Goal: Complete application form

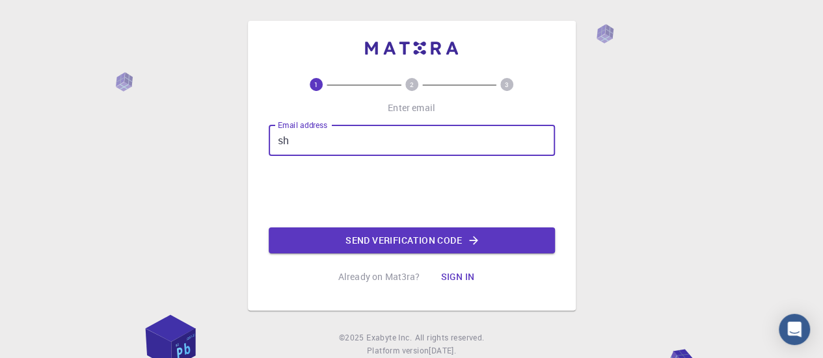
type input "s"
type input "[EMAIL_ADDRESS][DOMAIN_NAME]"
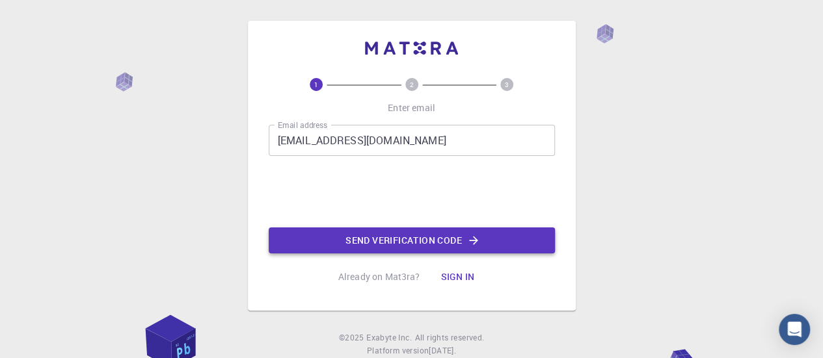
click at [372, 243] on button "Send verification code" at bounding box center [412, 241] width 286 height 26
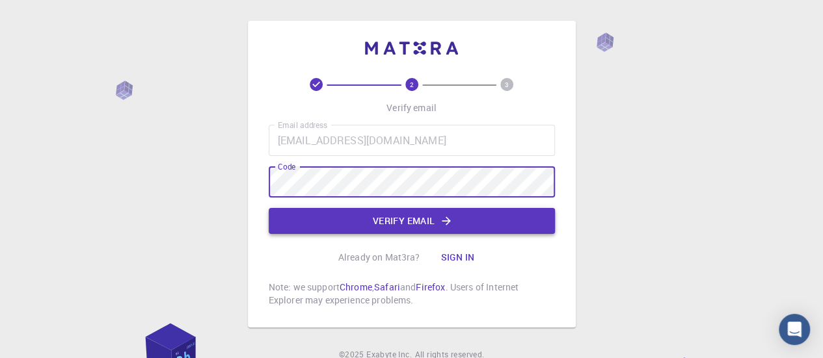
click at [451, 224] on icon "button" at bounding box center [446, 221] width 13 height 13
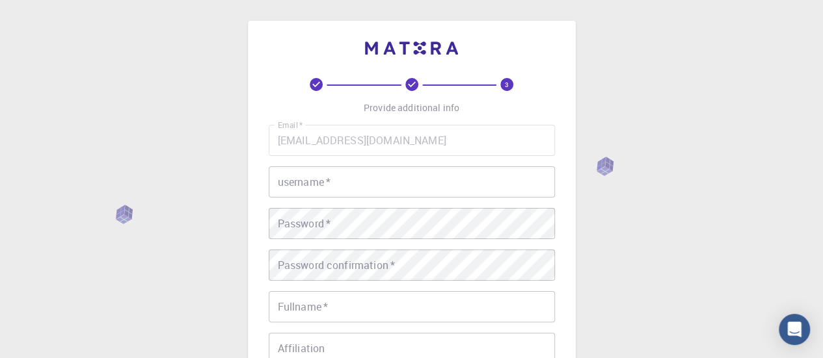
click at [367, 192] on input "username   *" at bounding box center [412, 181] width 286 height 31
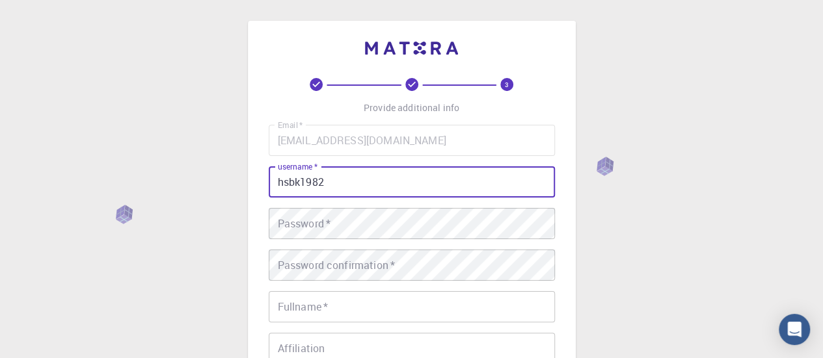
type input "hsbk1982"
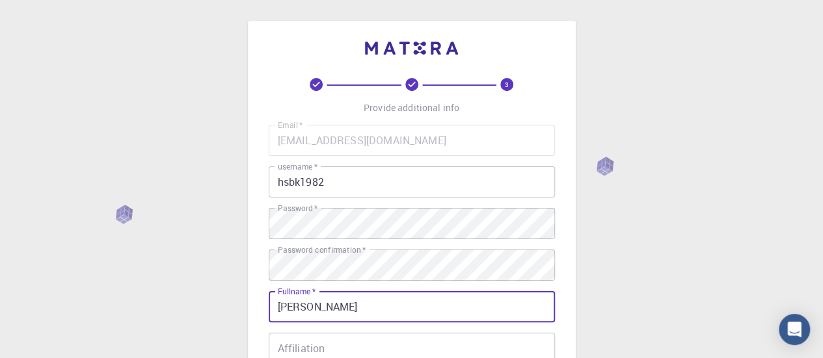
scroll to position [65, 0]
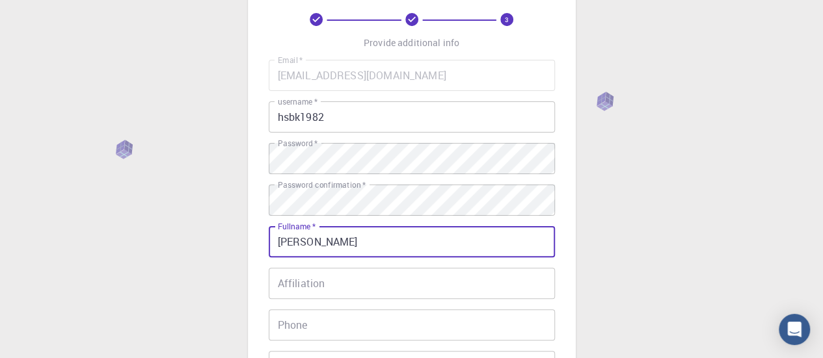
type input "[PERSON_NAME]"
click at [332, 291] on input "Affiliation" at bounding box center [412, 283] width 286 height 31
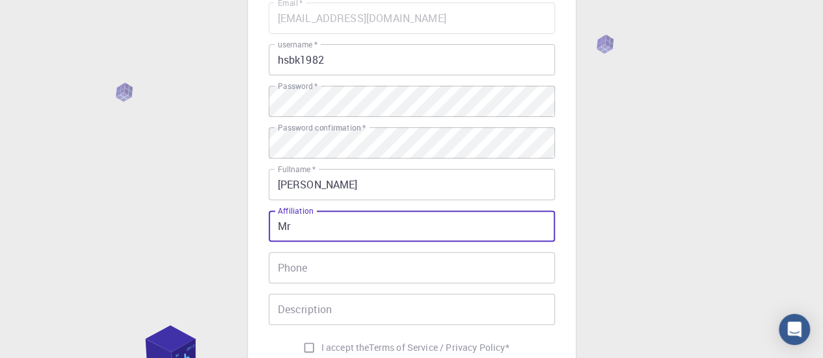
scroll to position [195, 0]
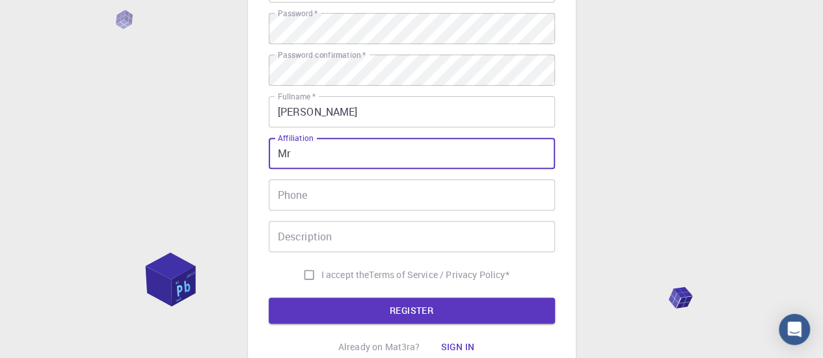
type input "Mr"
click at [313, 205] on input "Phone" at bounding box center [412, 194] width 286 height 31
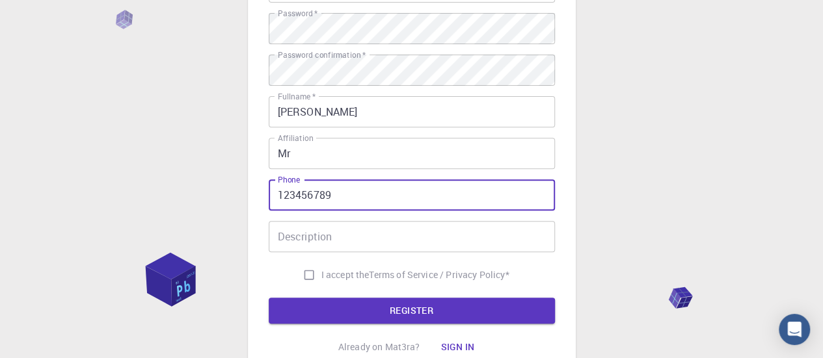
type input "123456789"
click at [348, 248] on input "Description" at bounding box center [412, 236] width 286 height 31
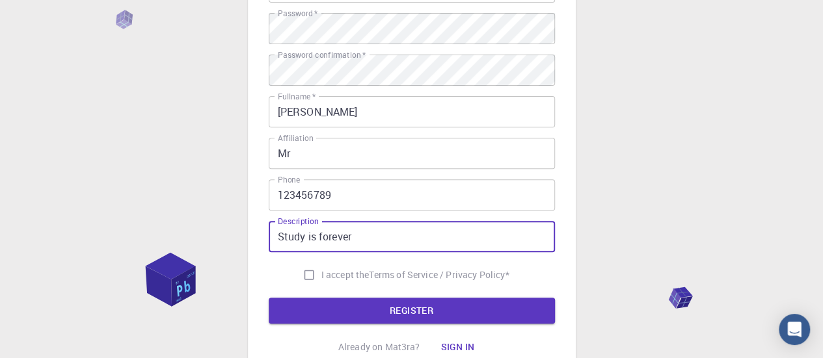
type input "Study is forever"
click at [304, 275] on input "I accept the Terms of Service / Privacy Policy *" at bounding box center [309, 275] width 25 height 25
checkbox input "true"
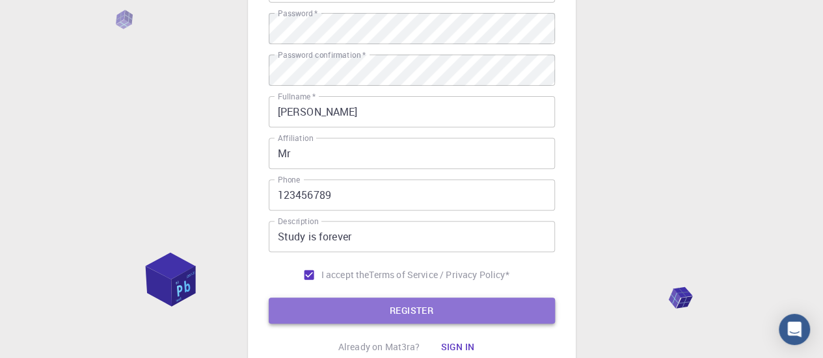
click at [423, 311] on button "REGISTER" at bounding box center [412, 311] width 286 height 26
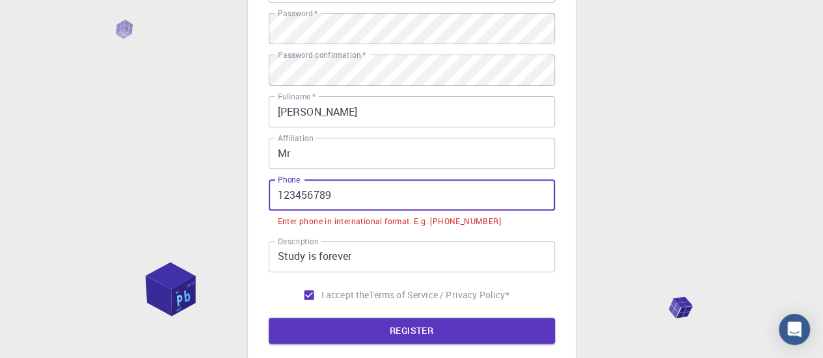
drag, startPoint x: 388, startPoint y: 194, endPoint x: 254, endPoint y: 204, distance: 134.3
click at [254, 204] on div "3 Provide additional info Email   * [EMAIL_ADDRESS][DOMAIN_NAME] Email   * user…" at bounding box center [412, 113] width 328 height 575
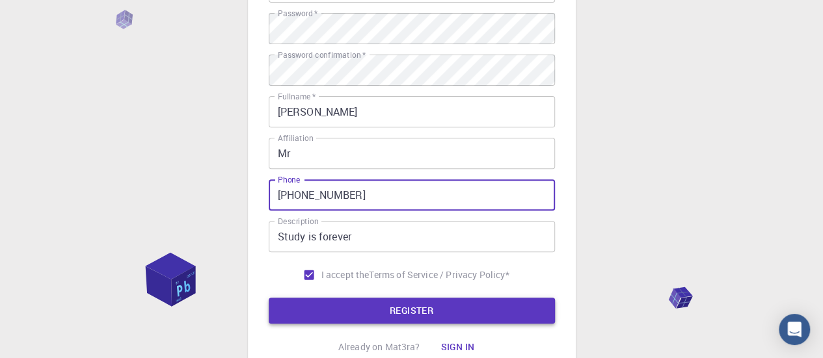
type input "[PHONE_NUMBER]"
click at [412, 315] on button "REGISTER" at bounding box center [412, 311] width 286 height 26
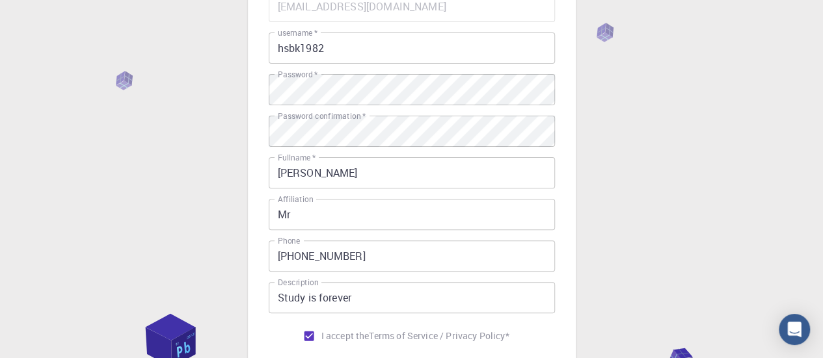
scroll to position [65, 0]
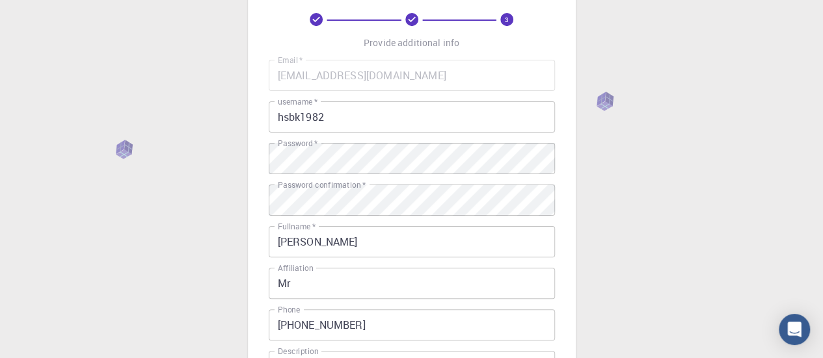
click at [300, 146] on label "Password   *" at bounding box center [298, 143] width 40 height 11
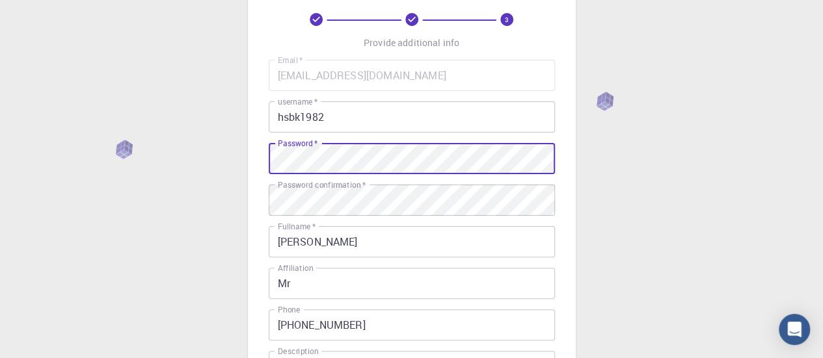
click at [652, 142] on div "3 Provide additional info Email   * [EMAIL_ADDRESS][DOMAIN_NAME] Email   * user…" at bounding box center [411, 266] width 823 height 662
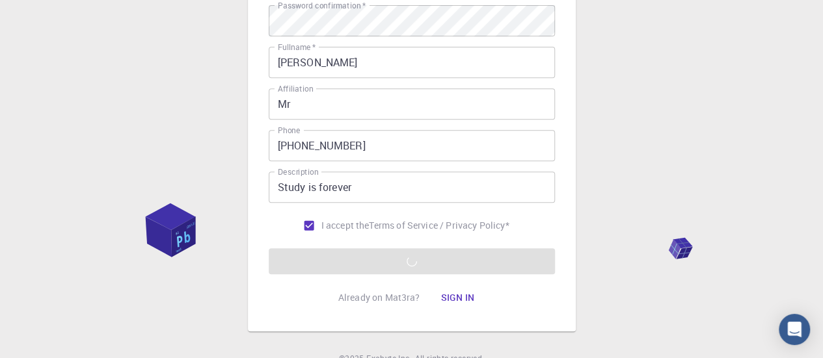
scroll to position [304, 0]
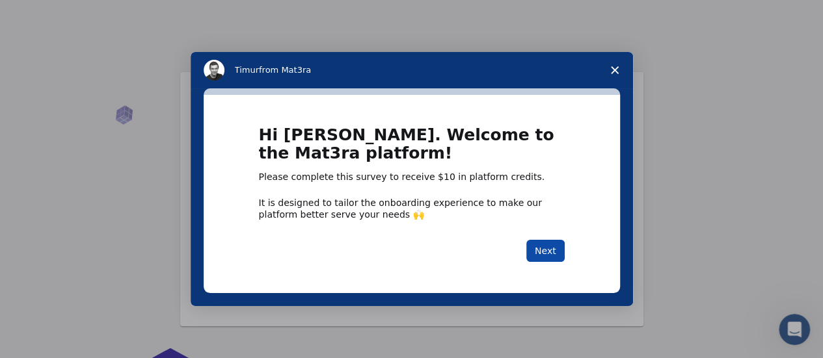
click at [553, 253] on button "Next" at bounding box center [545, 251] width 38 height 22
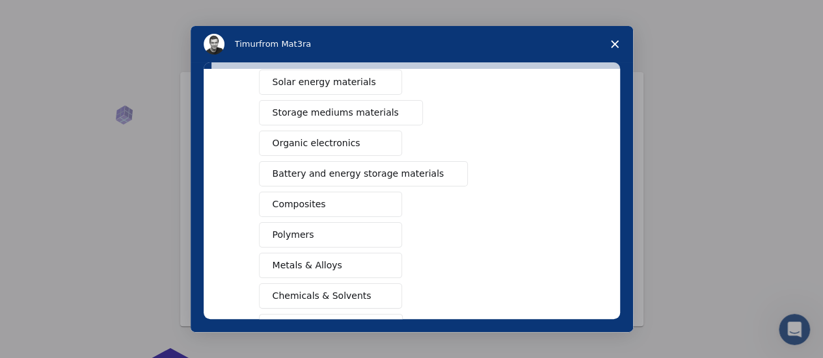
scroll to position [130, 0]
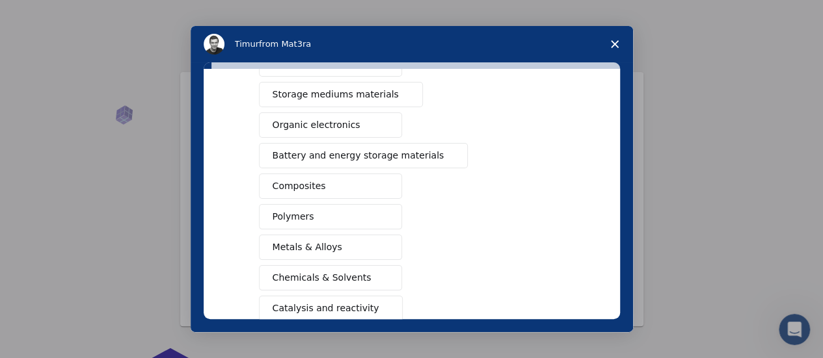
click at [311, 211] on button "Polymers" at bounding box center [330, 216] width 143 height 25
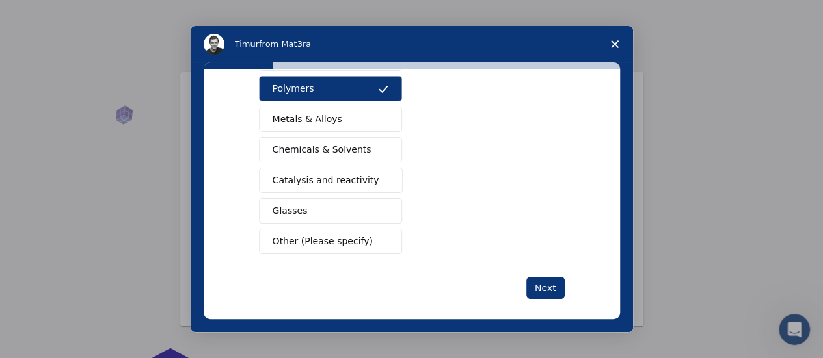
scroll to position [264, 0]
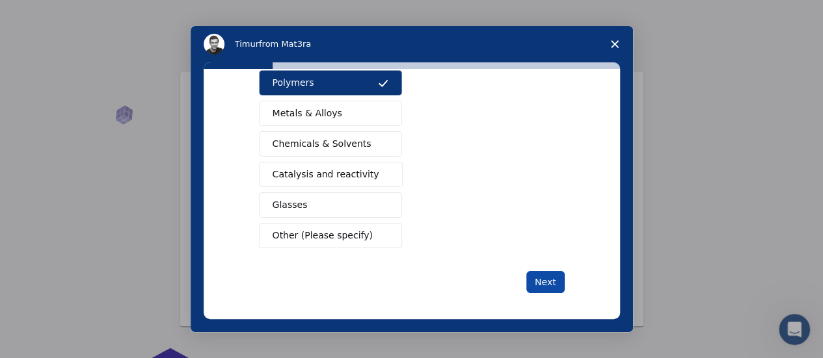
click at [540, 283] on button "Next" at bounding box center [545, 282] width 38 height 22
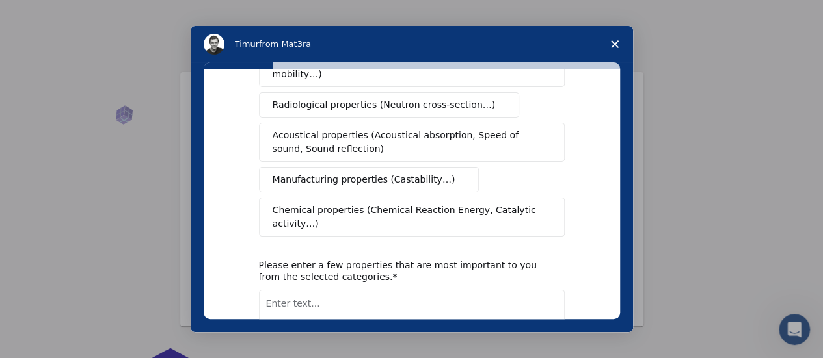
scroll to position [0, 0]
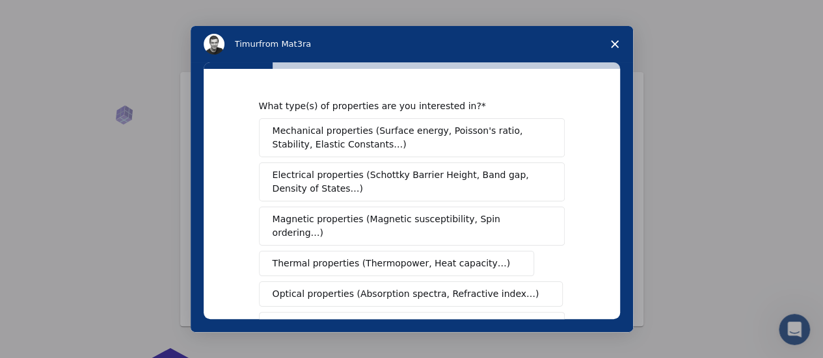
click at [365, 133] on span "Mechanical properties (Surface energy, Poisson's ratio, Stability, Elastic Cons…" at bounding box center [407, 137] width 271 height 27
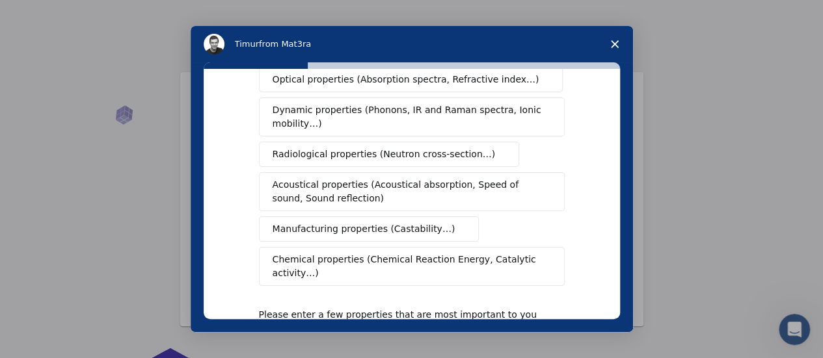
scroll to position [332, 0]
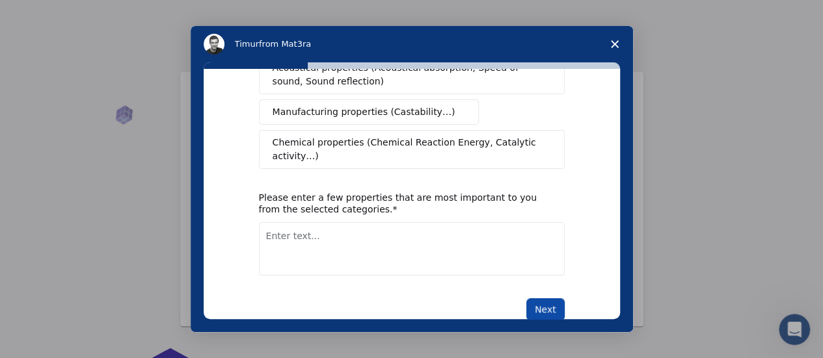
click at [547, 298] on button "Next" at bounding box center [545, 309] width 38 height 22
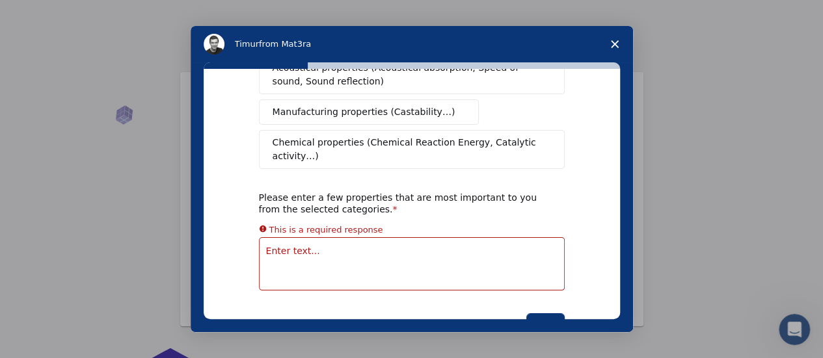
click at [332, 237] on textarea "Enter text..." at bounding box center [412, 263] width 306 height 53
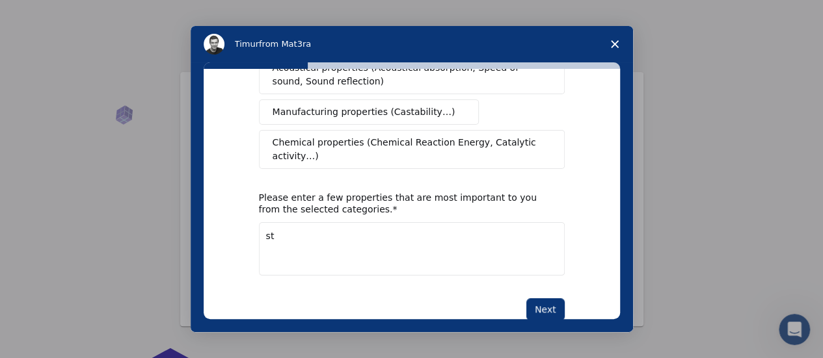
type textarea "s"
type textarea "residual stress and temperature profile"
click at [544, 298] on button "Next" at bounding box center [545, 309] width 38 height 22
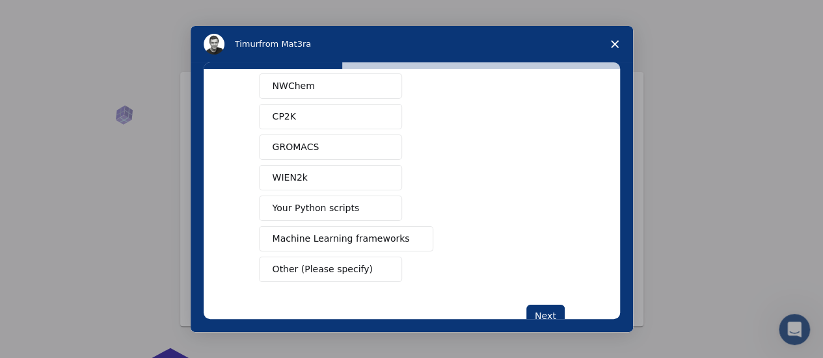
scroll to position [171, 0]
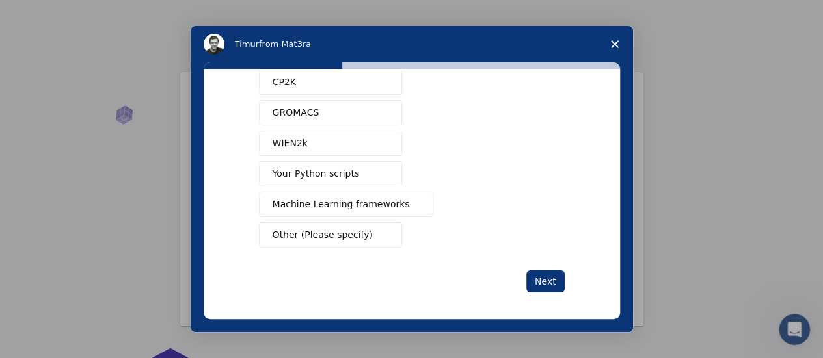
click at [345, 175] on span "Your Python scripts" at bounding box center [315, 174] width 87 height 14
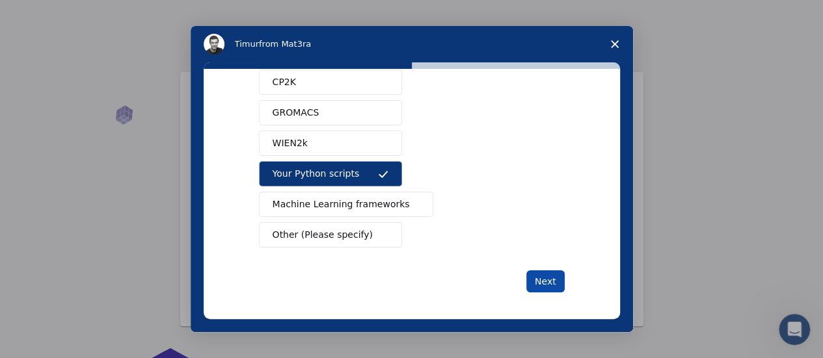
click at [548, 275] on button "Next" at bounding box center [545, 281] width 38 height 22
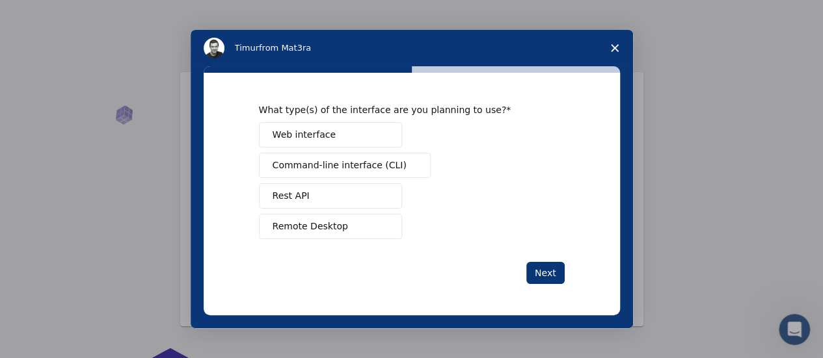
scroll to position [0, 0]
click at [312, 138] on span "Web interface" at bounding box center [303, 135] width 63 height 14
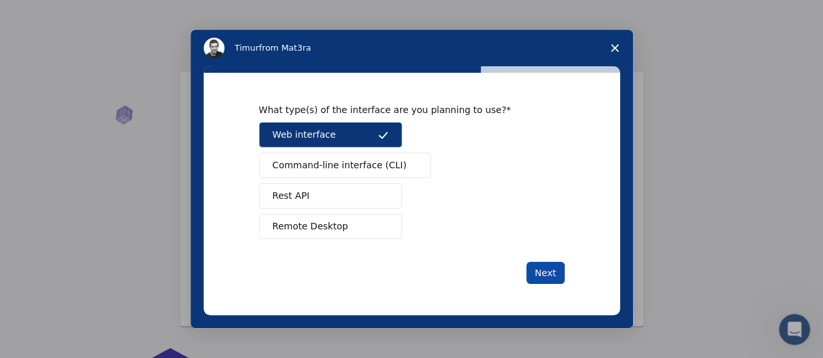
click at [547, 276] on button "Next" at bounding box center [545, 273] width 38 height 22
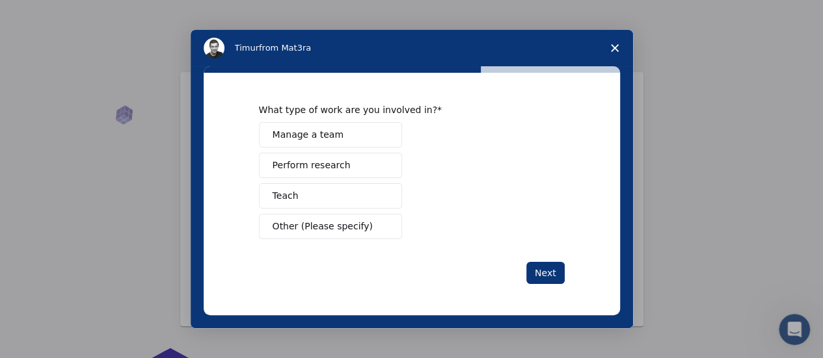
click at [287, 202] on span "Teach" at bounding box center [285, 196] width 26 height 14
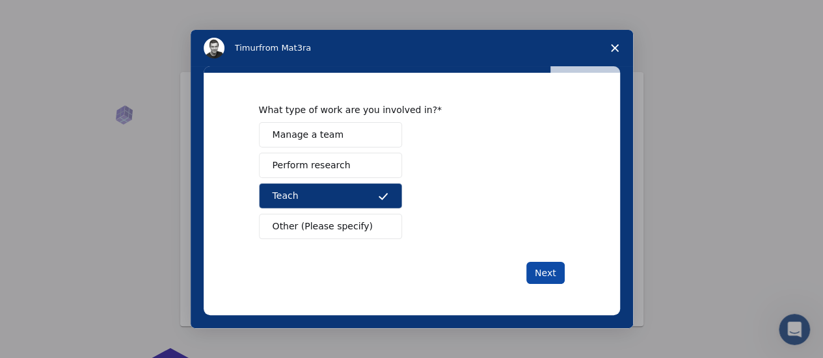
click at [548, 274] on button "Next" at bounding box center [545, 273] width 38 height 22
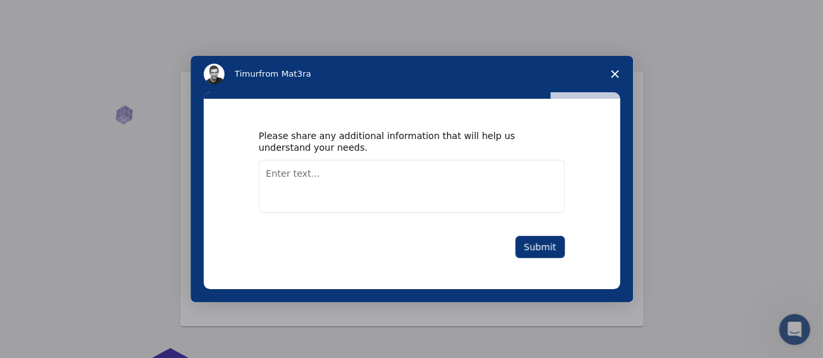
click at [321, 178] on textarea "Enter text..." at bounding box center [412, 186] width 306 height 53
click at [450, 204] on textarea "Enter text..." at bounding box center [412, 186] width 306 height 53
type textarea "I try this website"
click at [542, 250] on button "Submit" at bounding box center [539, 247] width 49 height 22
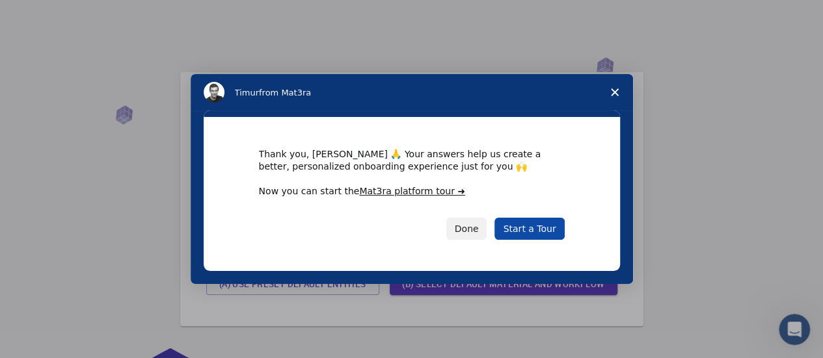
click at [538, 226] on link "Start a Tour" at bounding box center [529, 229] width 70 height 22
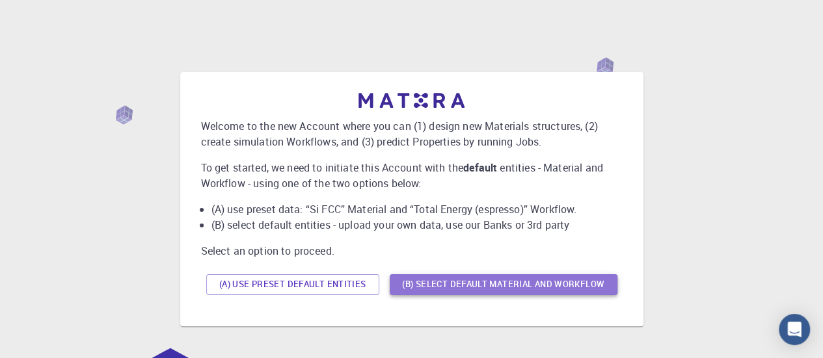
click at [451, 285] on button "(B) Select default material and workflow" at bounding box center [503, 284] width 228 height 21
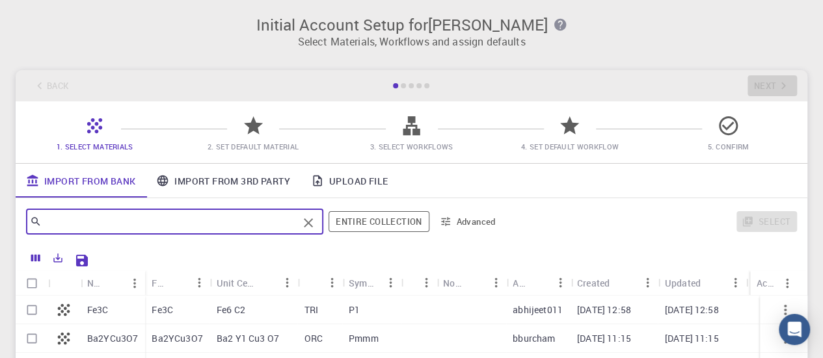
click at [75, 224] on input "text" at bounding box center [170, 222] width 256 height 18
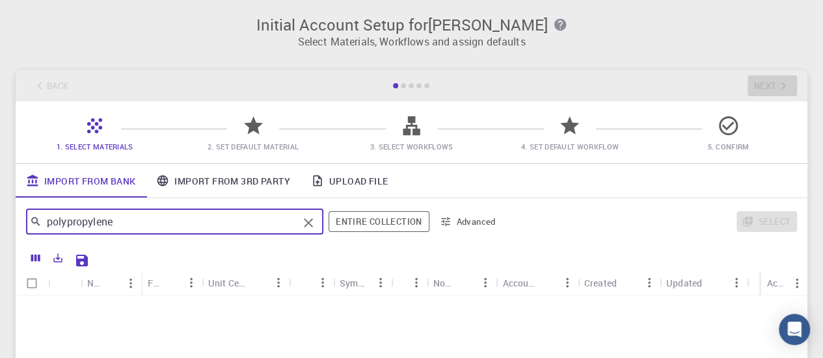
type input "polypropylene"
drag, startPoint x: 210, startPoint y: 226, endPoint x: 35, endPoint y: 220, distance: 175.0
click at [35, 220] on div "polypropylene ​" at bounding box center [174, 222] width 297 height 26
